Goal: Task Accomplishment & Management: Manage account settings

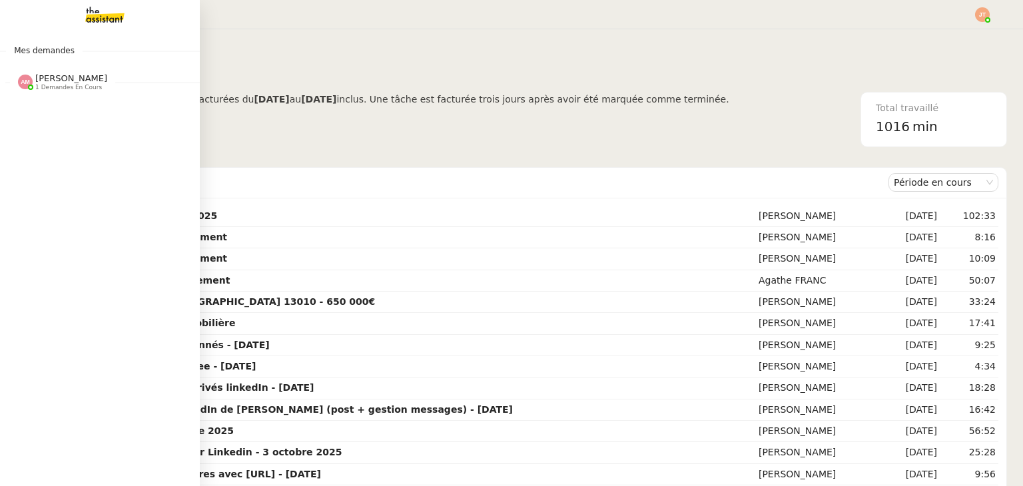
click at [61, 85] on span "1 demandes en cours" at bounding box center [68, 87] width 67 height 7
click at [64, 109] on span "Changement d'adresse - SOGECAP" at bounding box center [125, 107] width 208 height 13
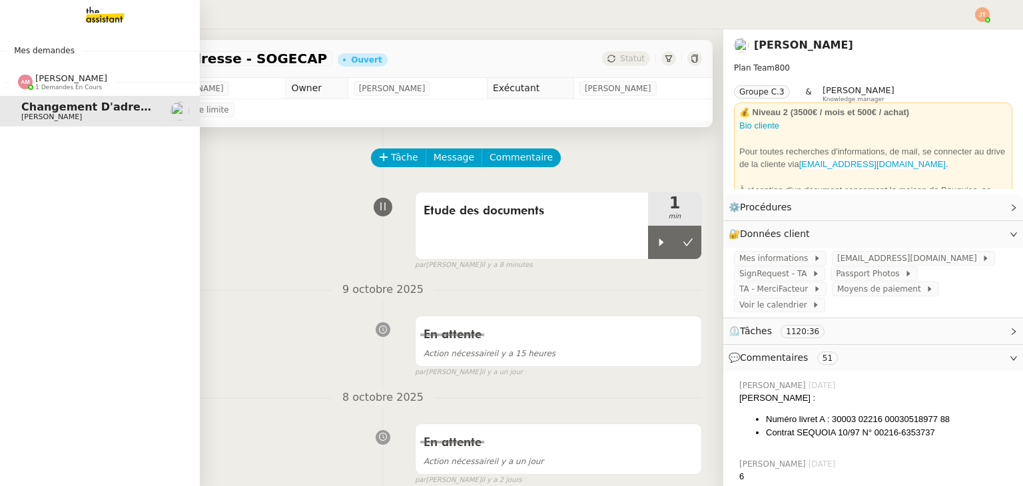
click at [37, 79] on span "[PERSON_NAME]" at bounding box center [71, 78] width 72 height 10
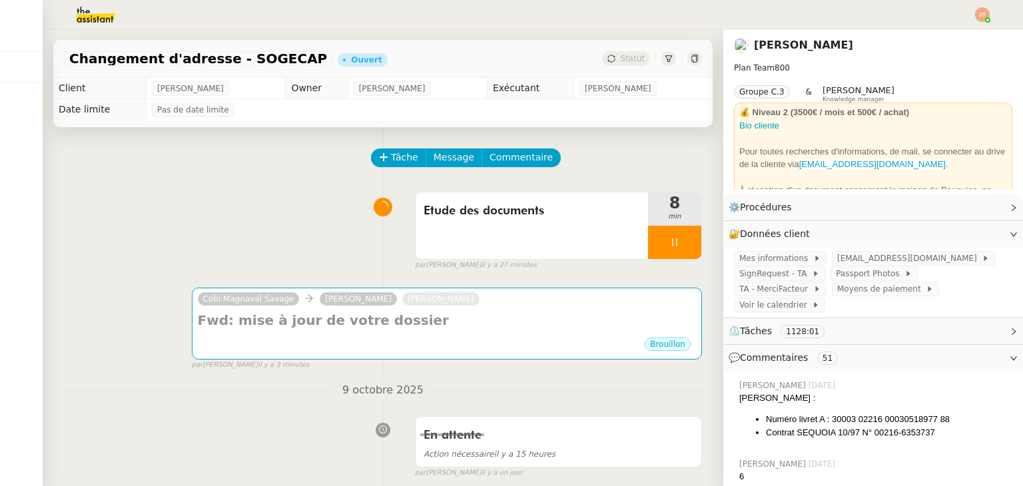
click at [101, 14] on img at bounding box center [84, 14] width 103 height 29
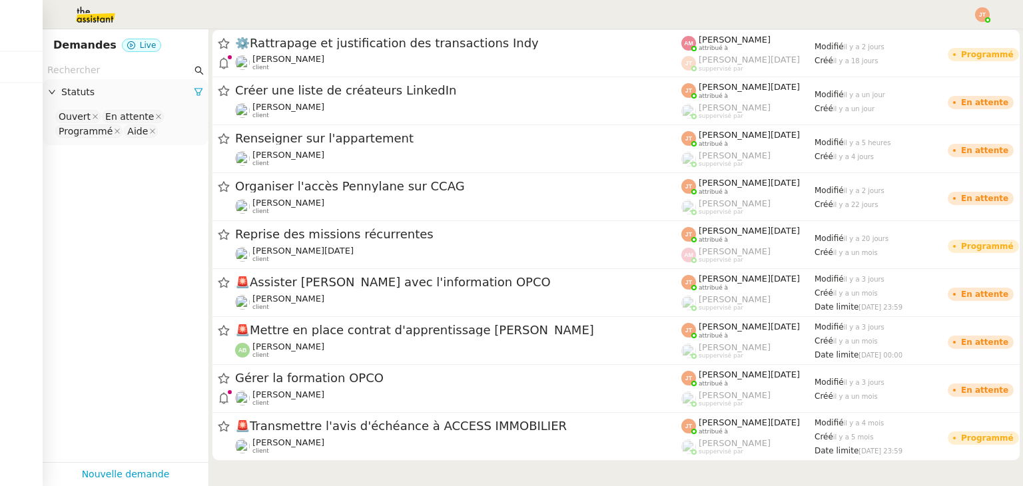
click at [981, 16] on img at bounding box center [982, 14] width 15 height 15
click at [936, 45] on li "Suivi" at bounding box center [946, 38] width 87 height 19
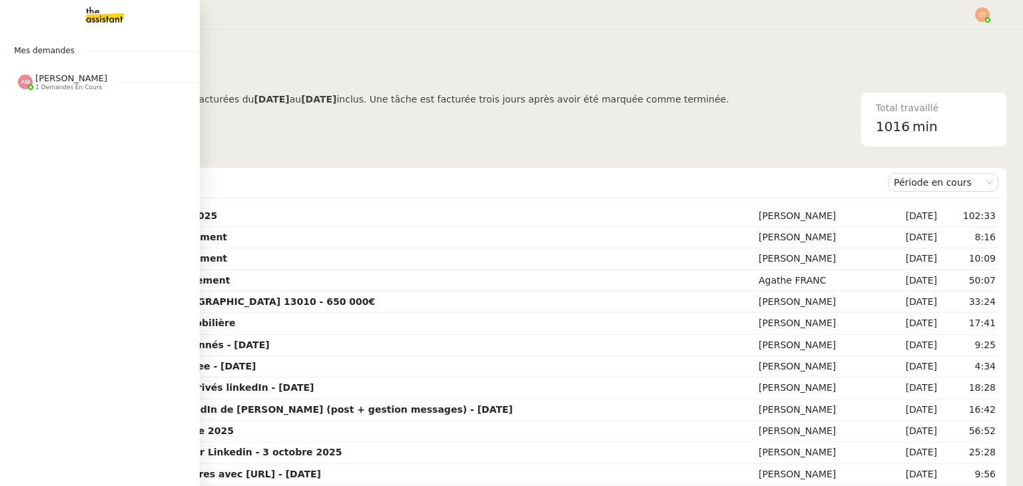
click at [67, 73] on span "[PERSON_NAME]" at bounding box center [71, 78] width 72 height 10
click at [68, 77] on span "[PERSON_NAME]" at bounding box center [71, 78] width 72 height 10
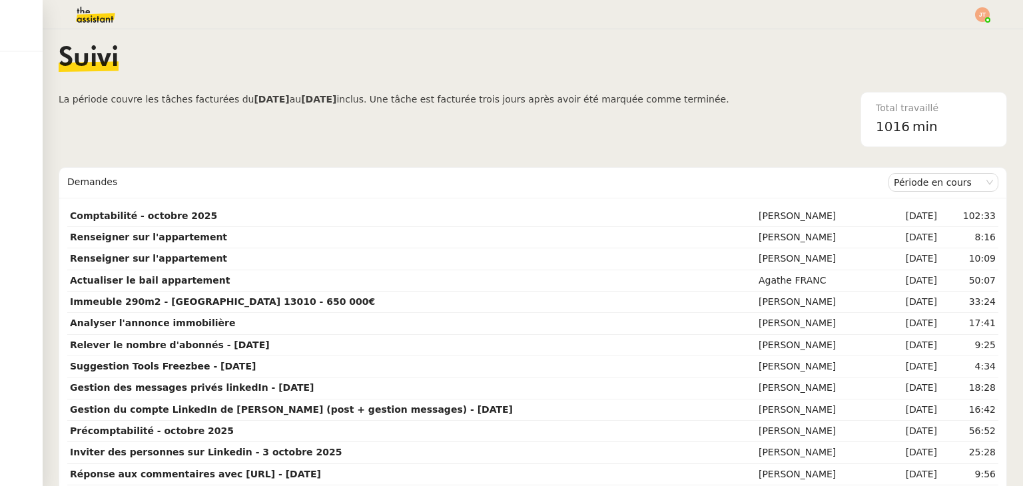
click at [647, 92] on span "La période couvre les tâches facturées du 04/10/2025 au 03/11/2025 inclus. Une …" at bounding box center [394, 119] width 671 height 55
